Goal: Browse casually: Explore the website without a specific task or goal

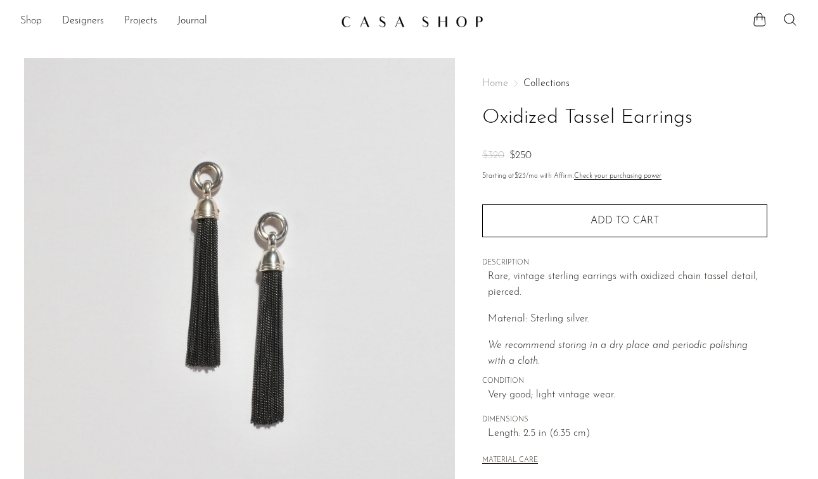
click at [38, 23] on link "Shop" at bounding box center [31, 21] width 22 height 16
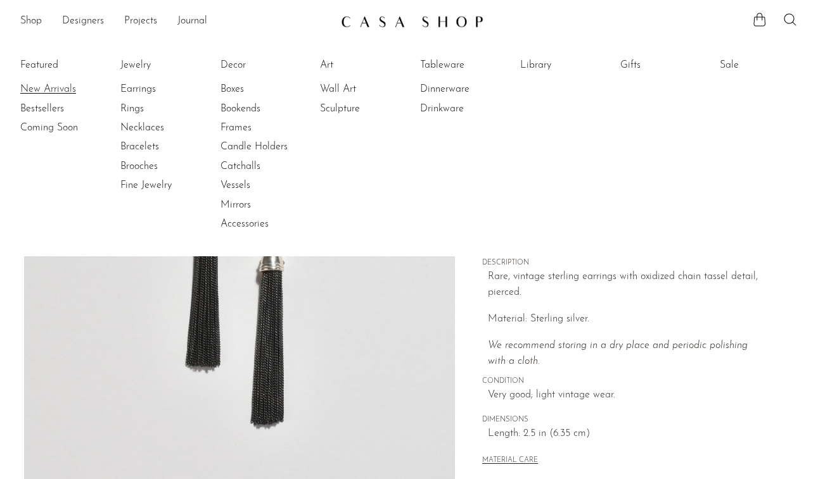
click at [51, 94] on link "New Arrivals" at bounding box center [67, 89] width 95 height 14
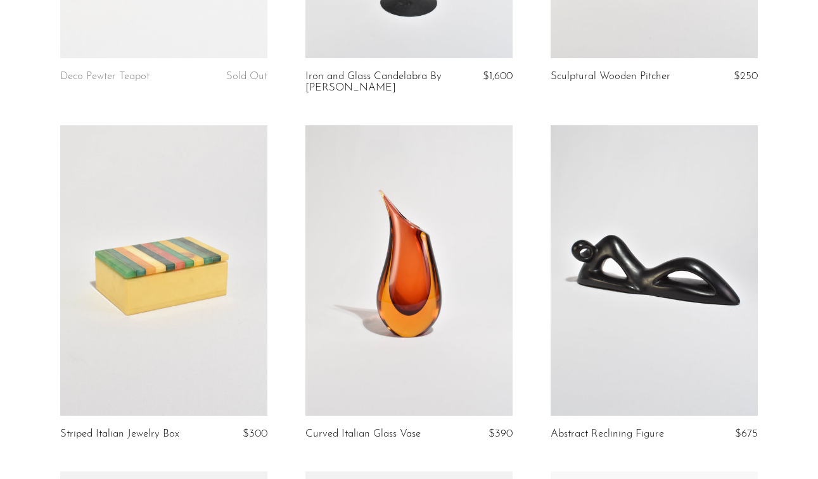
scroll to position [827, 0]
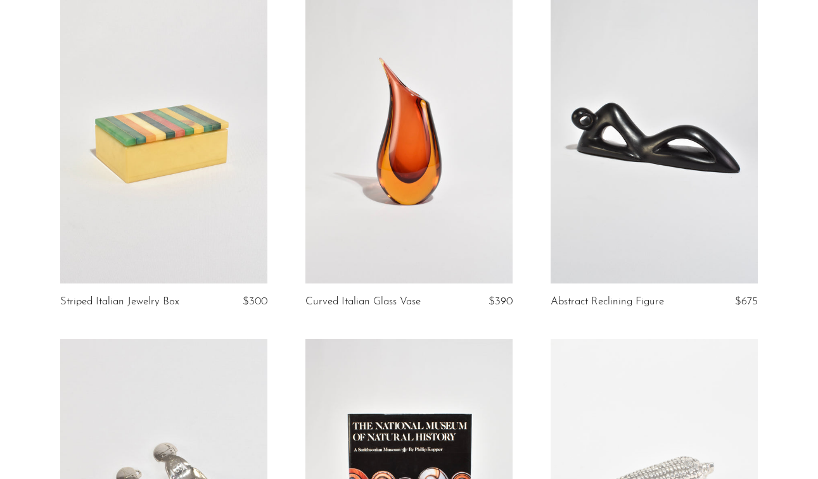
click at [217, 161] on link at bounding box center [163, 138] width 207 height 290
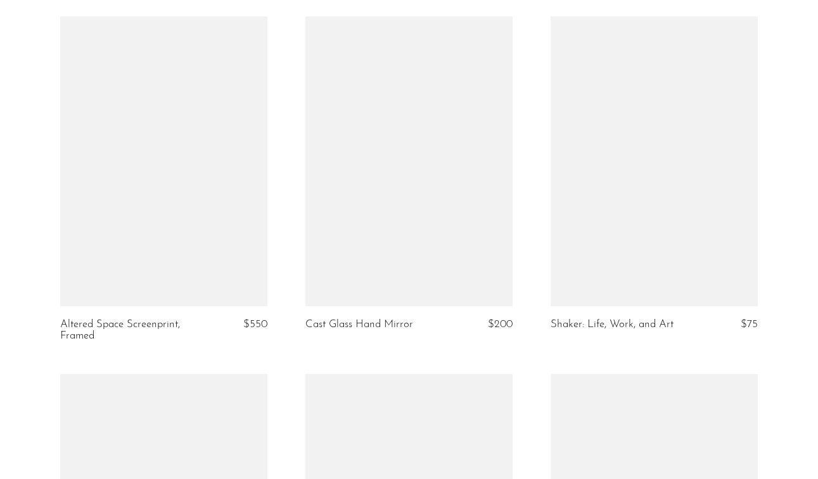
scroll to position [1500, 0]
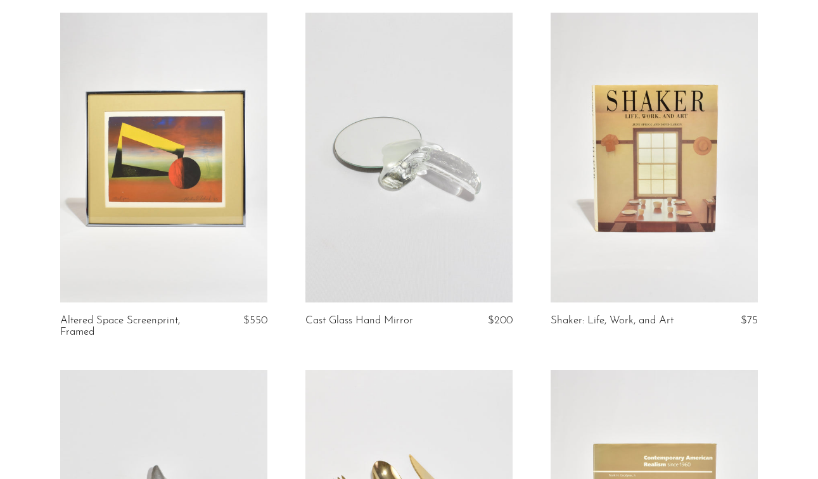
click at [662, 199] on link at bounding box center [653, 158] width 207 height 290
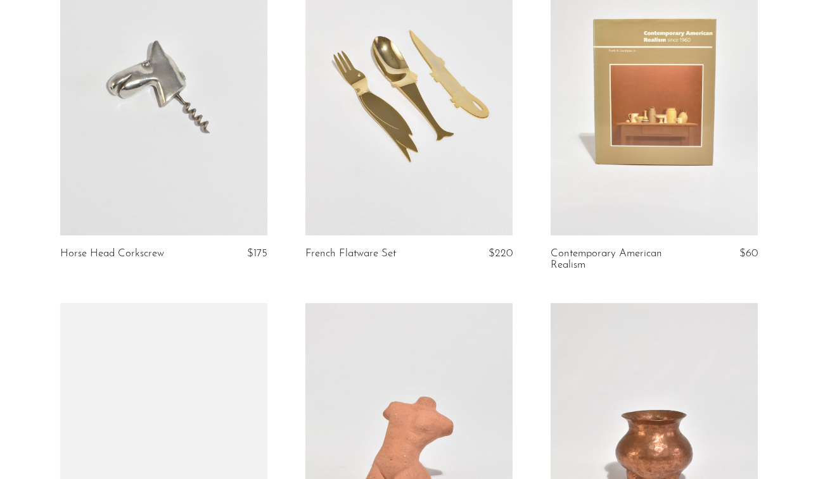
scroll to position [1928, 0]
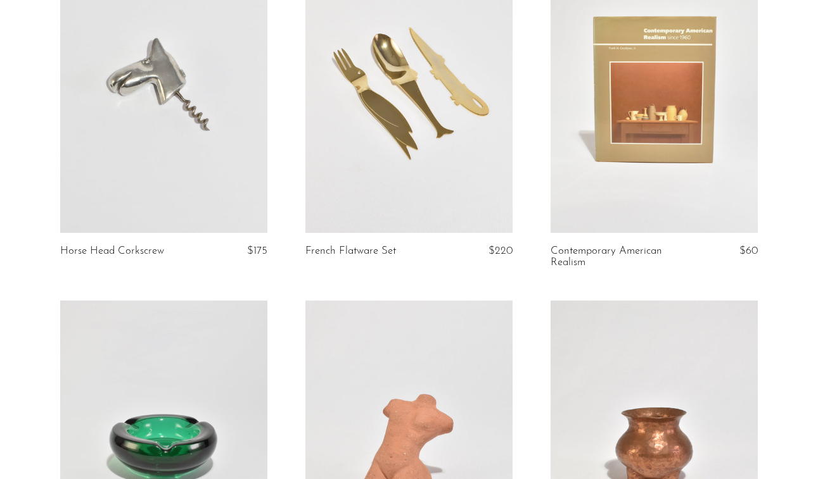
click at [214, 139] on link at bounding box center [163, 88] width 207 height 290
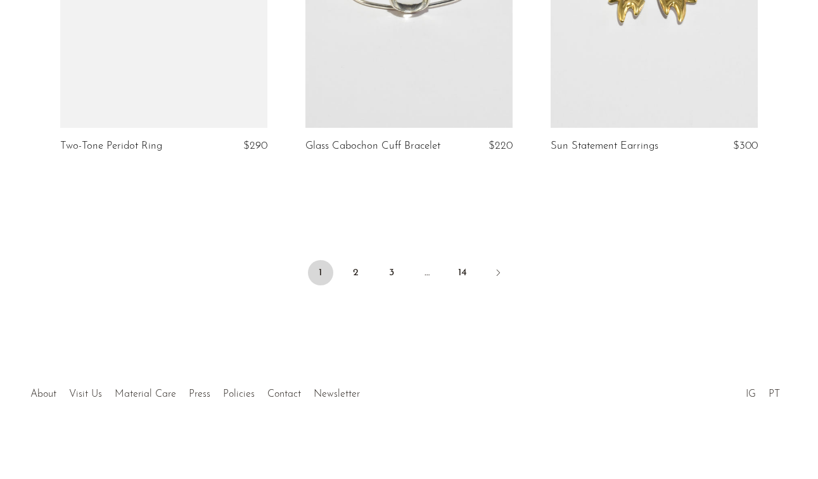
scroll to position [4150, 0]
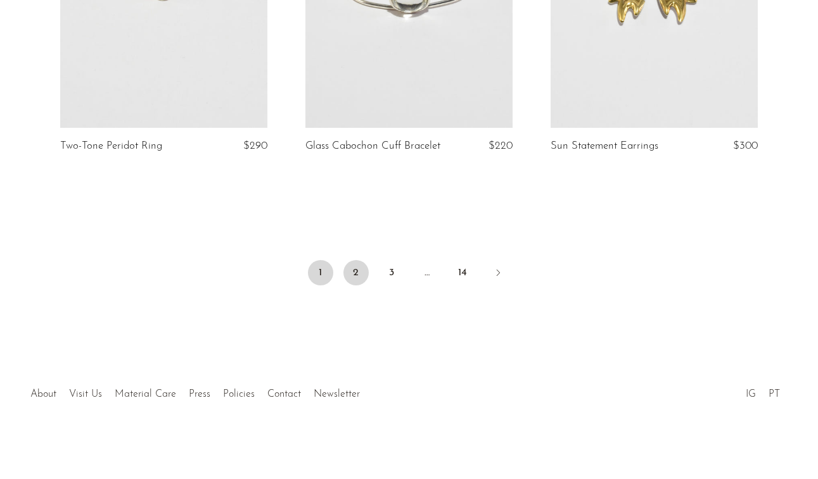
click at [349, 268] on link "2" at bounding box center [355, 272] width 25 height 25
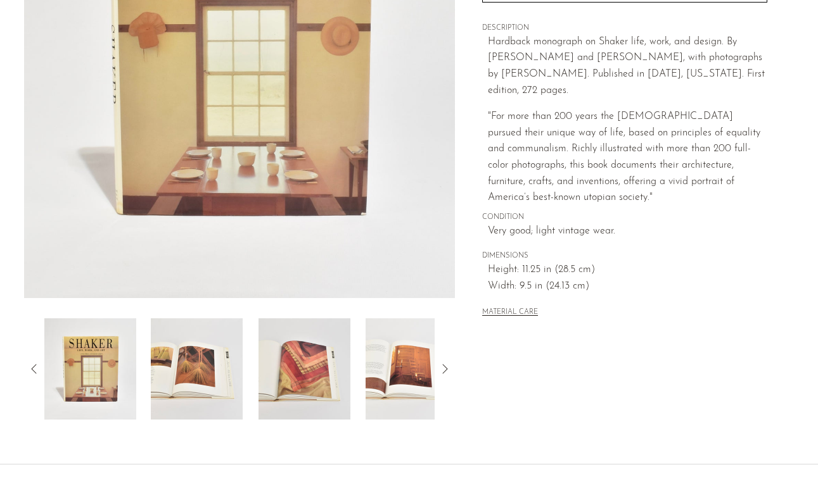
scroll to position [283, 0]
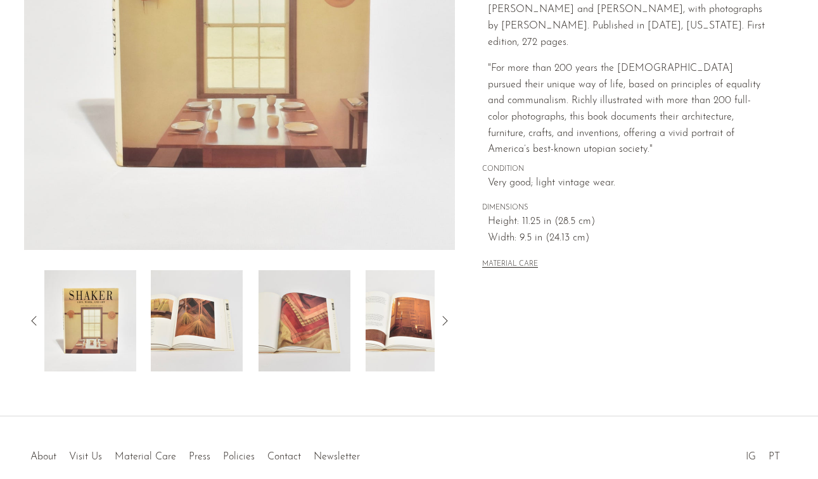
click at [211, 316] on img at bounding box center [197, 320] width 92 height 101
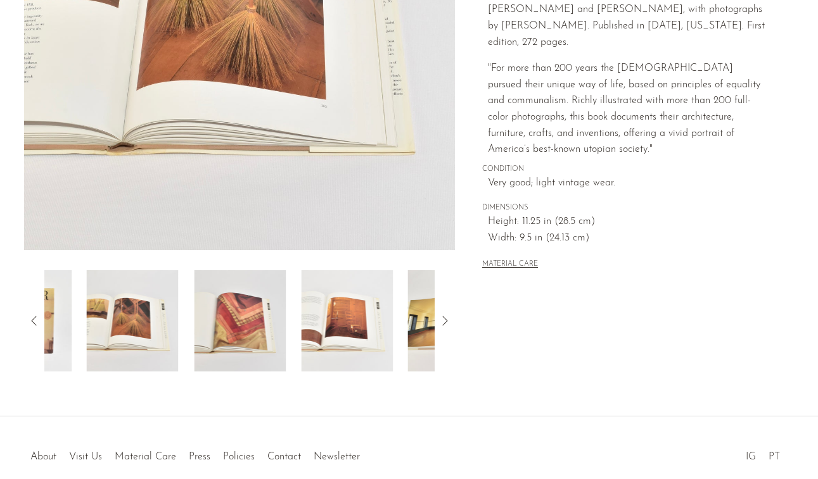
click at [284, 320] on div at bounding box center [239, 320] width 391 height 101
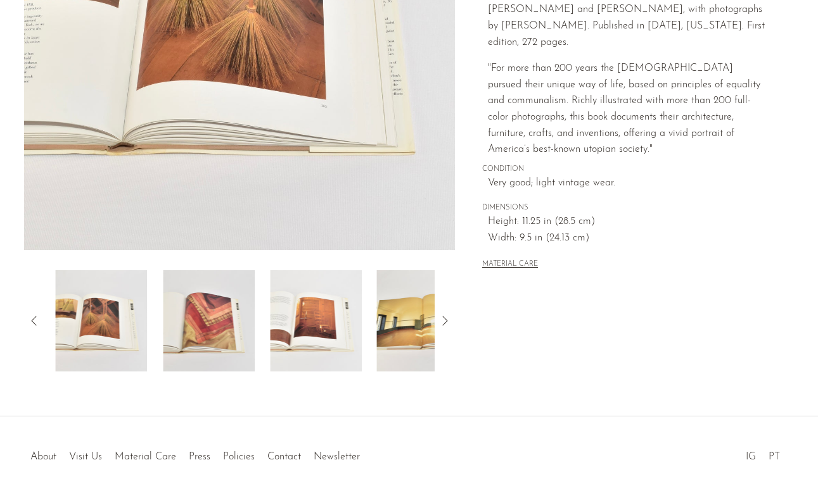
click at [224, 311] on img at bounding box center [209, 320] width 92 height 101
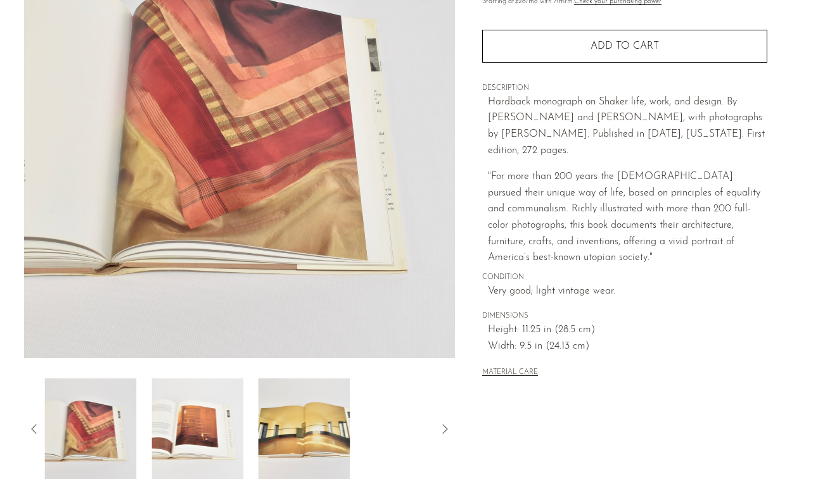
scroll to position [234, 0]
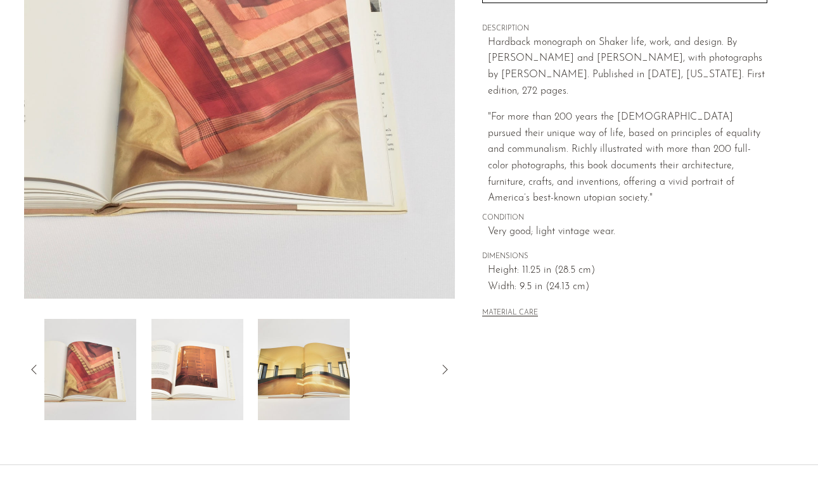
click at [210, 359] on img at bounding box center [197, 369] width 92 height 101
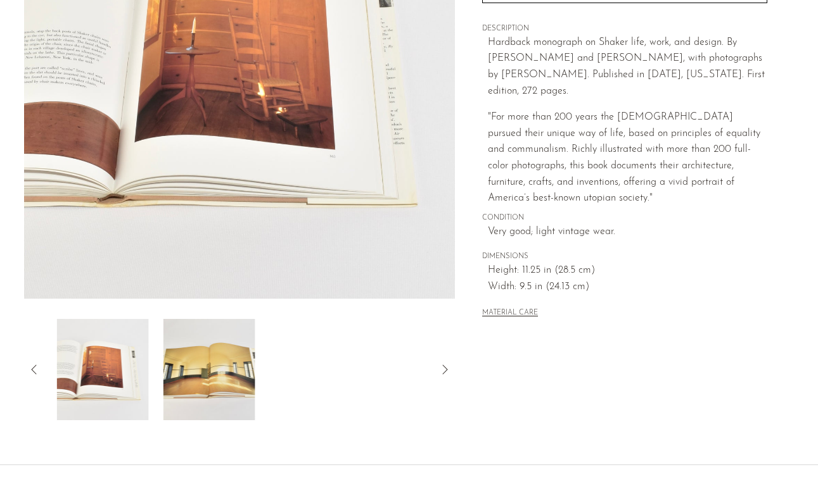
click at [251, 358] on img at bounding box center [209, 369] width 92 height 101
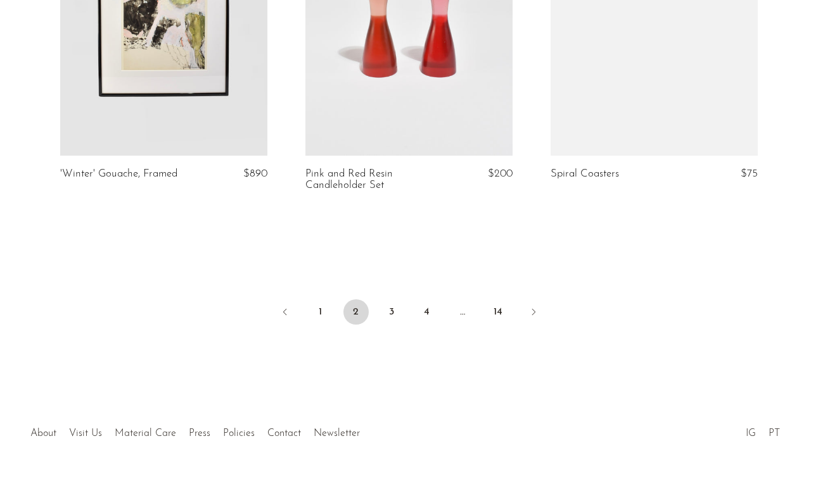
scroll to position [4093, 0]
